Goal: Navigation & Orientation: Go to known website

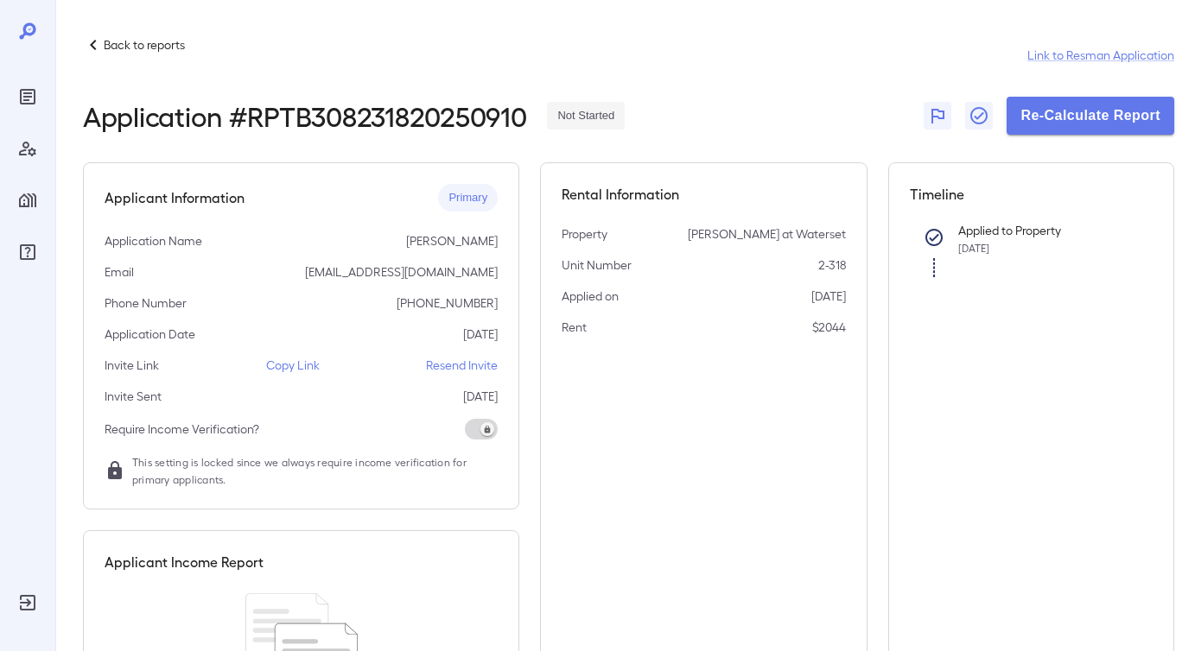
click at [31, 123] on div at bounding box center [28, 174] width 28 height 183
click at [26, 105] on icon "Reports" at bounding box center [27, 96] width 21 height 21
